Goal: Task Accomplishment & Management: Complete application form

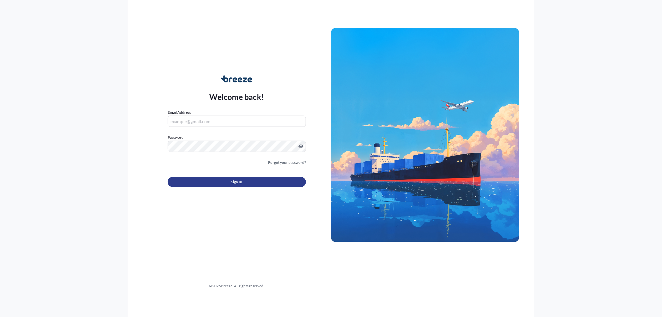
type input "[EMAIL_ADDRESS][DOMAIN_NAME]"
click at [214, 182] on button "Sign In" at bounding box center [237, 182] width 138 height 10
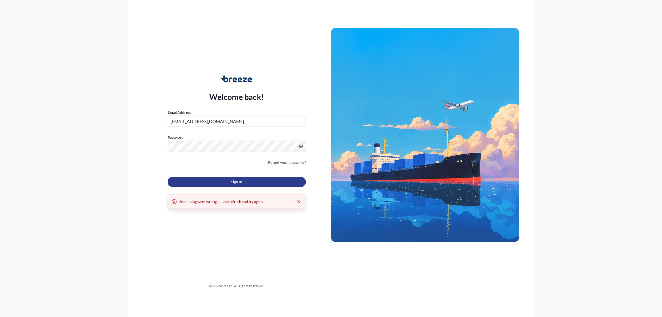
click at [201, 180] on button "Sign In" at bounding box center [237, 182] width 138 height 10
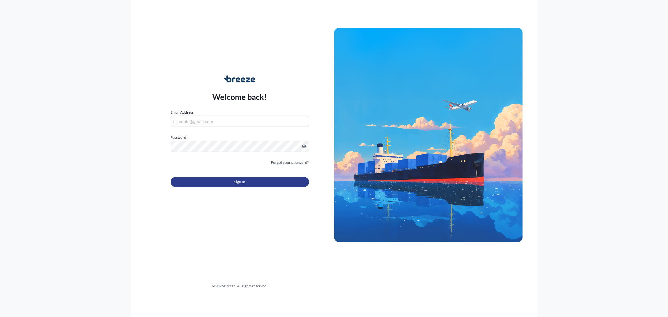
type input "[EMAIL_ADDRESS][DOMAIN_NAME]"
click at [221, 183] on button "Sign In" at bounding box center [240, 182] width 138 height 10
click at [277, 180] on button "Sign In" at bounding box center [240, 182] width 138 height 10
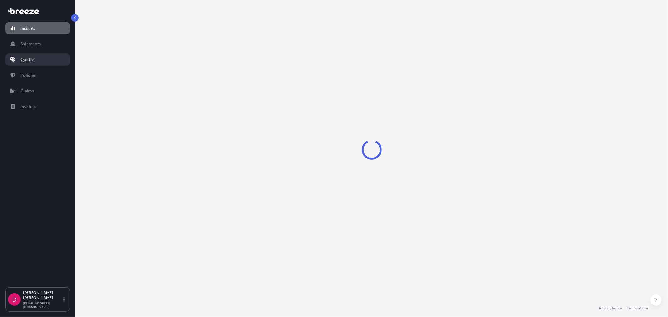
select select "2025"
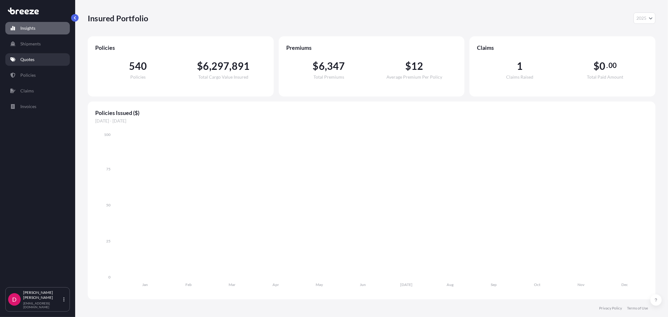
click at [24, 55] on link "Quotes" at bounding box center [37, 59] width 64 height 13
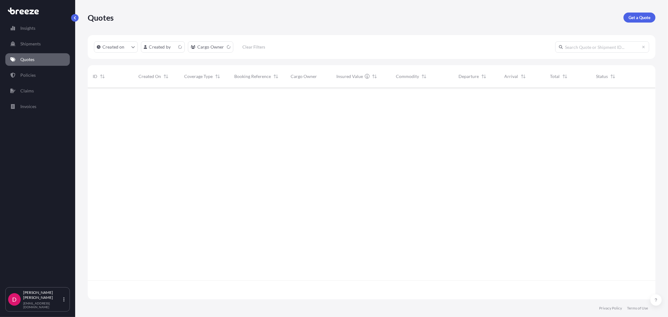
scroll to position [210, 562]
click at [639, 20] on p "Get a Quote" at bounding box center [639, 17] width 22 height 6
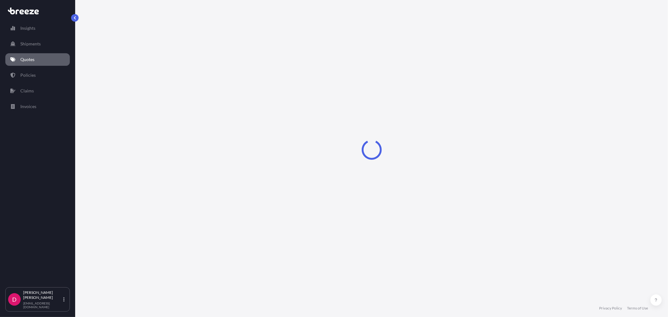
select select "Sea"
select select "1"
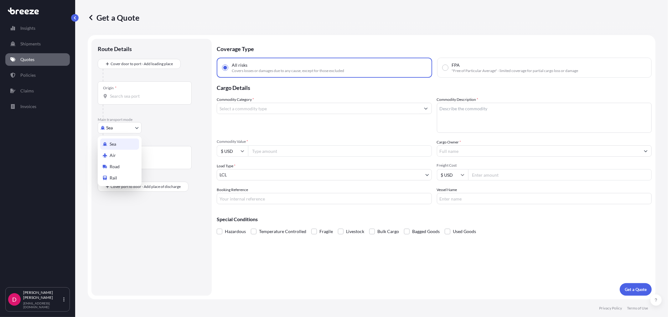
click at [125, 125] on body "Insights Shipments Quotes Policies Claims Invoices D [PERSON_NAME] [EMAIL_ADDRE…" at bounding box center [334, 158] width 668 height 317
click at [126, 165] on div "Road" at bounding box center [119, 166] width 39 height 11
select select "Road"
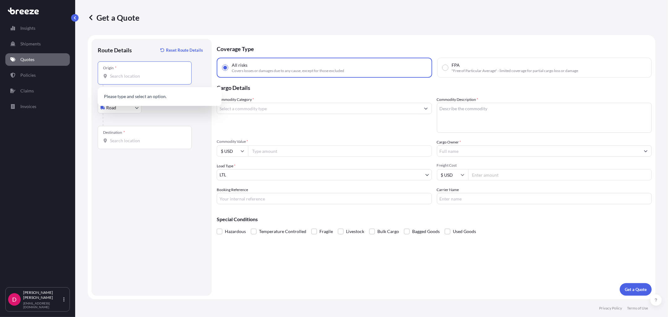
click at [140, 77] on input "Origin *" at bounding box center [147, 76] width 74 height 6
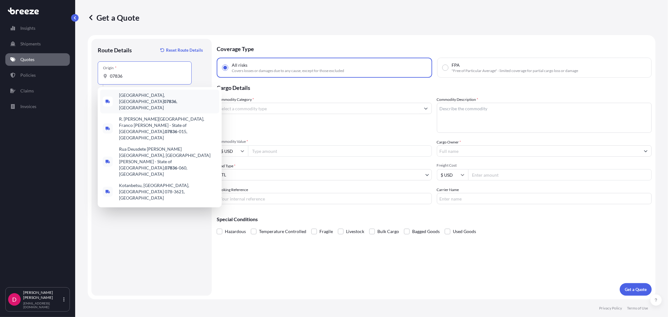
click at [143, 93] on div "[GEOGRAPHIC_DATA], [GEOGRAPHIC_DATA] 07836 , [GEOGRAPHIC_DATA]" at bounding box center [159, 102] width 119 height 24
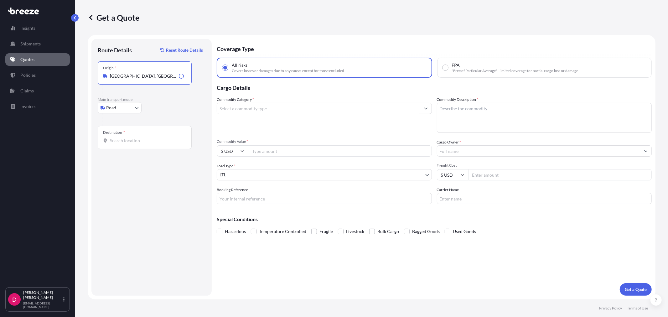
type input "[GEOGRAPHIC_DATA], [GEOGRAPHIC_DATA] 07836, [GEOGRAPHIC_DATA]"
click at [130, 138] on input "Destination *" at bounding box center [147, 140] width 74 height 6
type input "[GEOGRAPHIC_DATA], [GEOGRAPHIC_DATA]"
click at [258, 108] on input "Commodity Category *" at bounding box center [318, 108] width 203 height 11
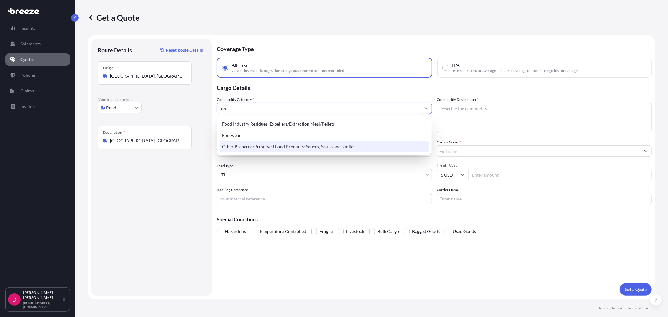
click at [249, 150] on div "Other Prepared/Preserved Food Products: Sauces, Soups and similar" at bounding box center [323, 146] width 209 height 11
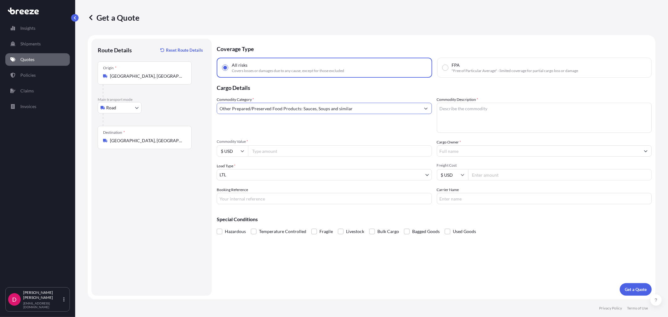
type input "Other Prepared/Preserved Food Products: Sauces, Soups and similar"
click at [479, 114] on textarea "Commodity Description *" at bounding box center [544, 118] width 215 height 30
type textarea "COFFEE"
click at [265, 149] on input "Commodity Value *" at bounding box center [340, 150] width 184 height 11
type input "18500.00"
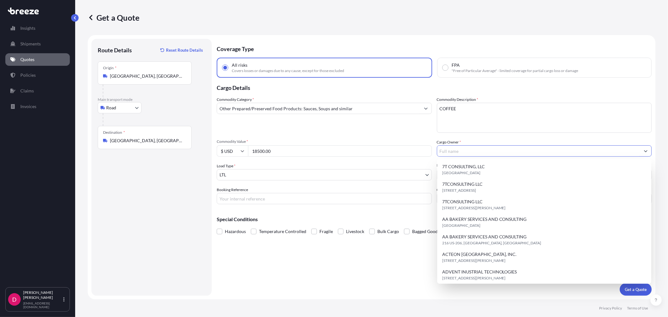
click at [475, 154] on input "Cargo Owner *" at bounding box center [538, 150] width 203 height 11
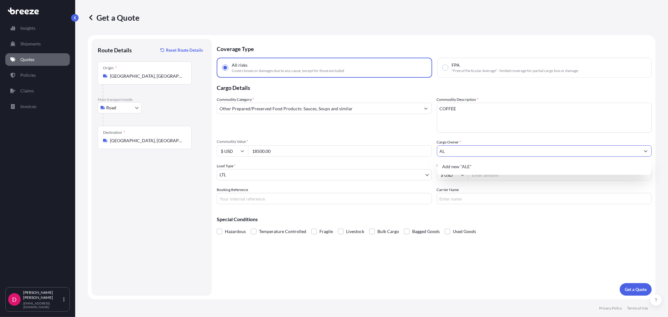
type input "A"
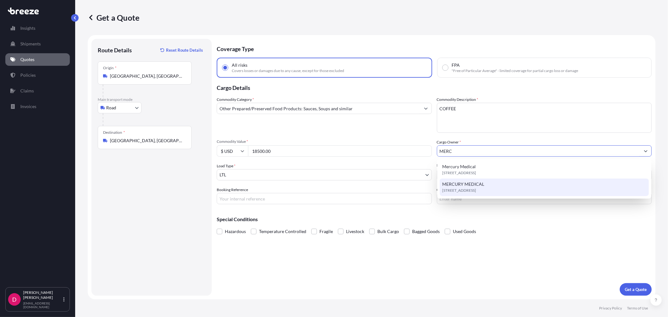
click at [454, 185] on span "MERCURY MEDICAL" at bounding box center [463, 184] width 42 height 6
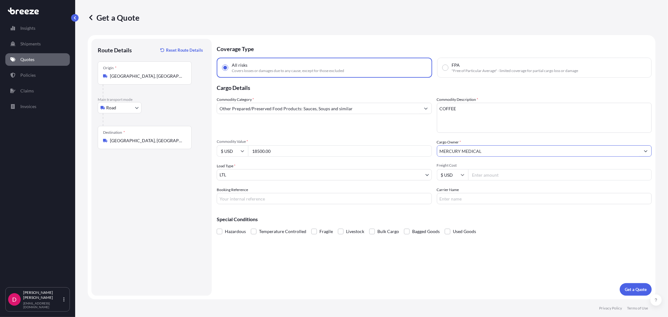
type input "MERCURY MEDICAL"
click at [495, 172] on input "Freight Cost" at bounding box center [560, 174] width 184 height 11
click at [501, 176] on input "Freight Cost" at bounding box center [560, 174] width 184 height 11
type input "440.01"
click at [229, 194] on input "Booking Reference" at bounding box center [324, 198] width 215 height 11
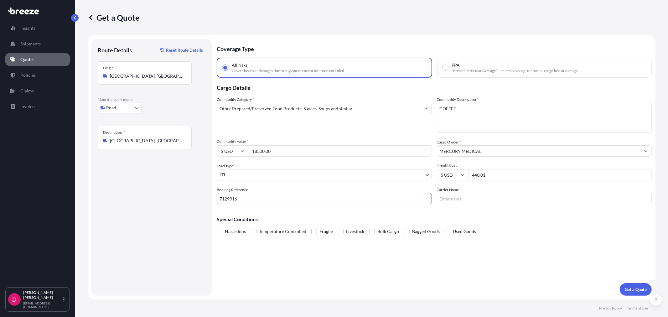
type input "7129916"
click at [520, 196] on input "Carrier Name" at bounding box center [544, 198] width 215 height 11
type input "[PERSON_NAME]"
click at [642, 290] on p "Get a Quote" at bounding box center [635, 289] width 22 height 6
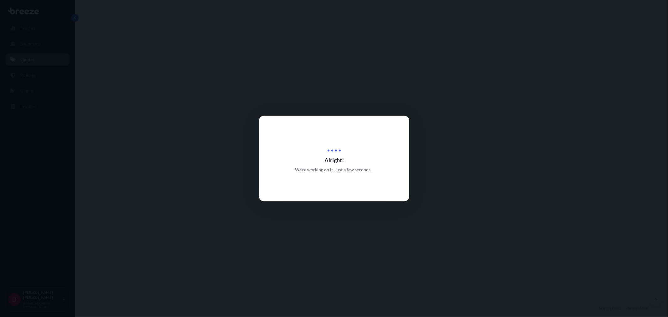
select select "Road"
select select "1"
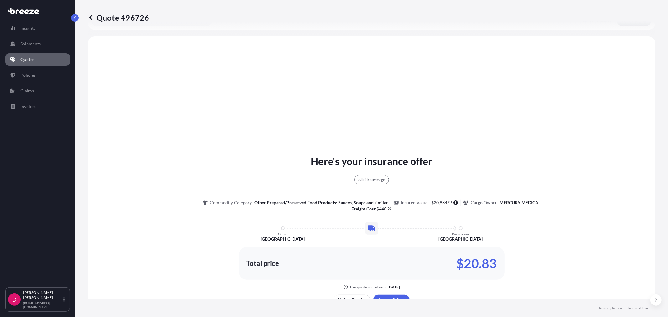
scroll to position [227, 0]
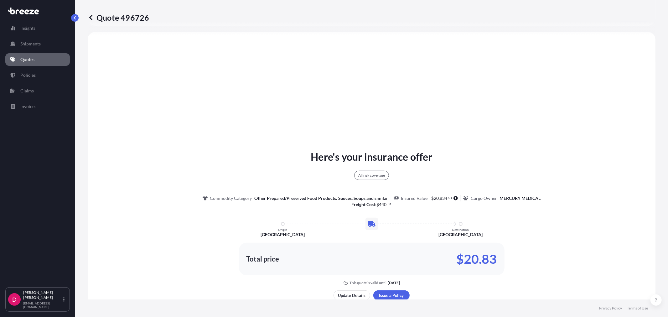
click at [27, 61] on p "Quotes" at bounding box center [27, 59] width 14 height 6
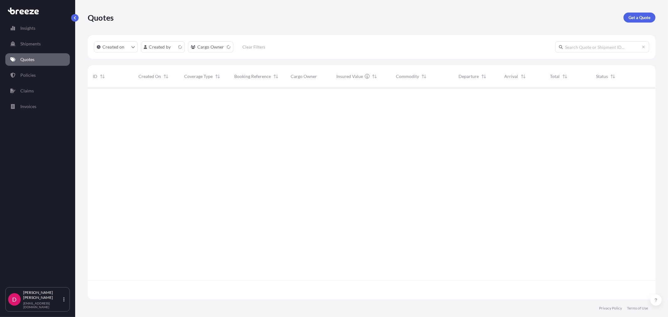
scroll to position [210, 562]
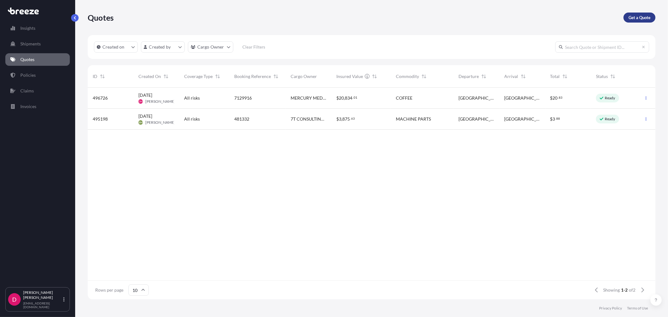
click at [628, 18] on p "Get a Quote" at bounding box center [639, 17] width 22 height 6
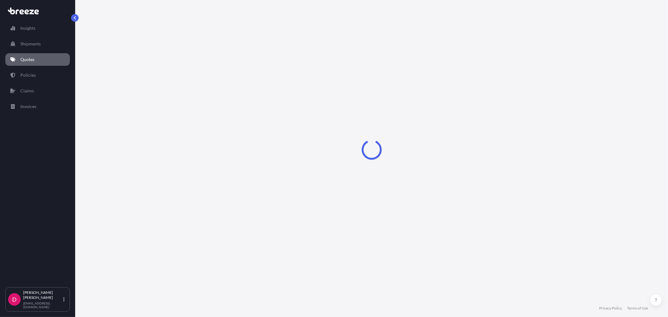
select select "Sea"
select select "1"
